Goal: Find specific page/section: Find specific page/section

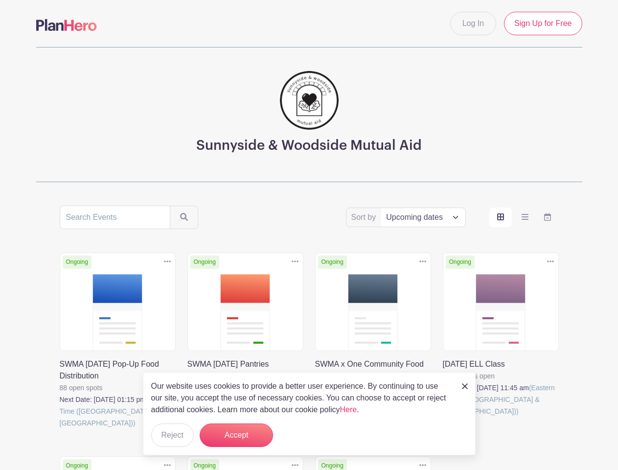
click at [309, 235] on div "Sort by Title Recently modified Newest Upcoming dates Ongoing Duplicate [GEOGRA…" at bounding box center [309, 432] width 499 height 454
click at [309, 338] on div "Ongoing Duplicate [GEOGRAPHIC_DATA] SWMA x One Community Food Rescue 7 open spo…" at bounding box center [373, 352] width 128 height 200
click at [167, 261] on icon at bounding box center [167, 261] width 7 height 2
click at [295, 261] on icon at bounding box center [295, 261] width 7 height 2
click at [423, 261] on icon at bounding box center [422, 261] width 7 height 2
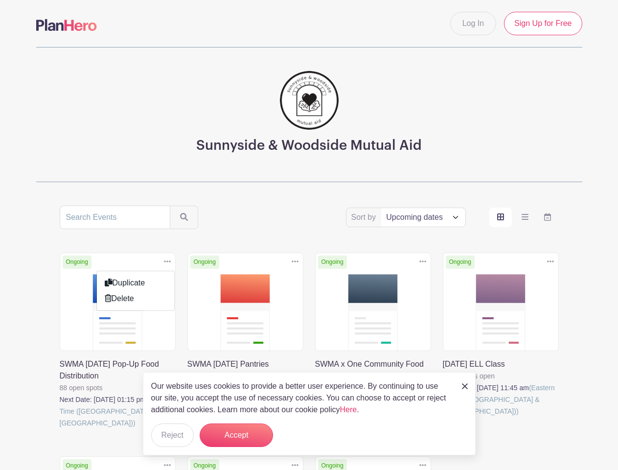
click at [550, 261] on icon at bounding box center [550, 261] width 7 height 2
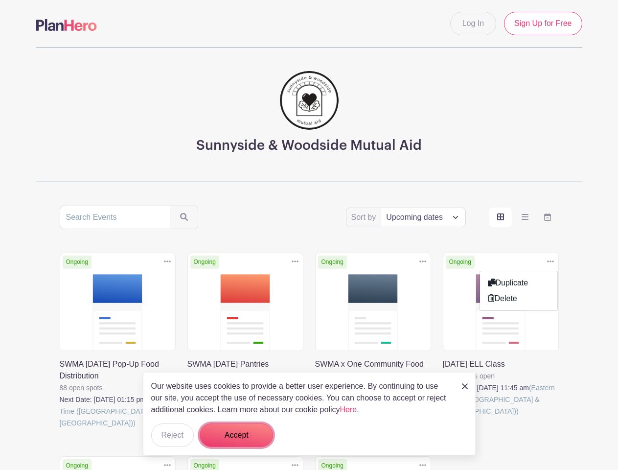
click at [236, 435] on button "Accept" at bounding box center [236, 434] width 73 height 23
